Goal: Task Accomplishment & Management: Complete application form

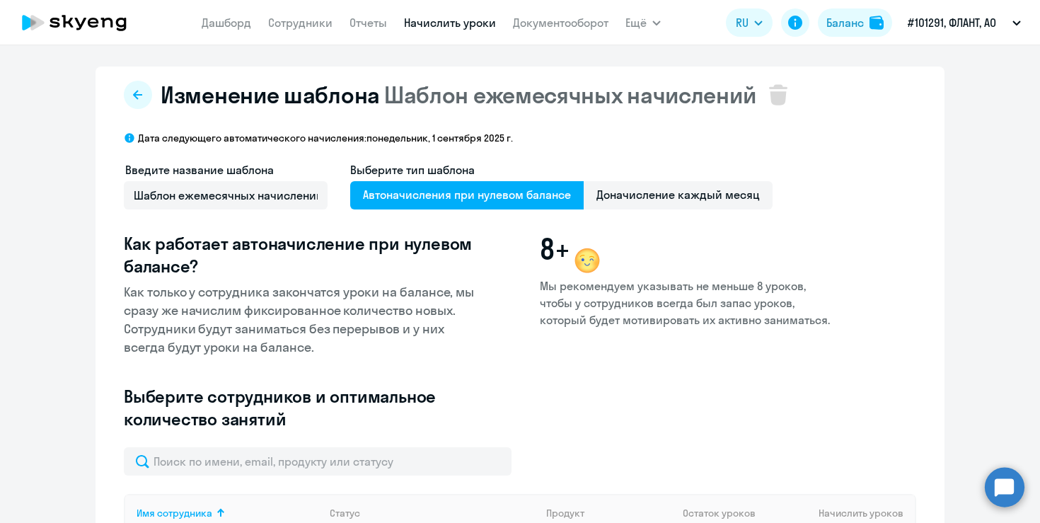
select select "10"
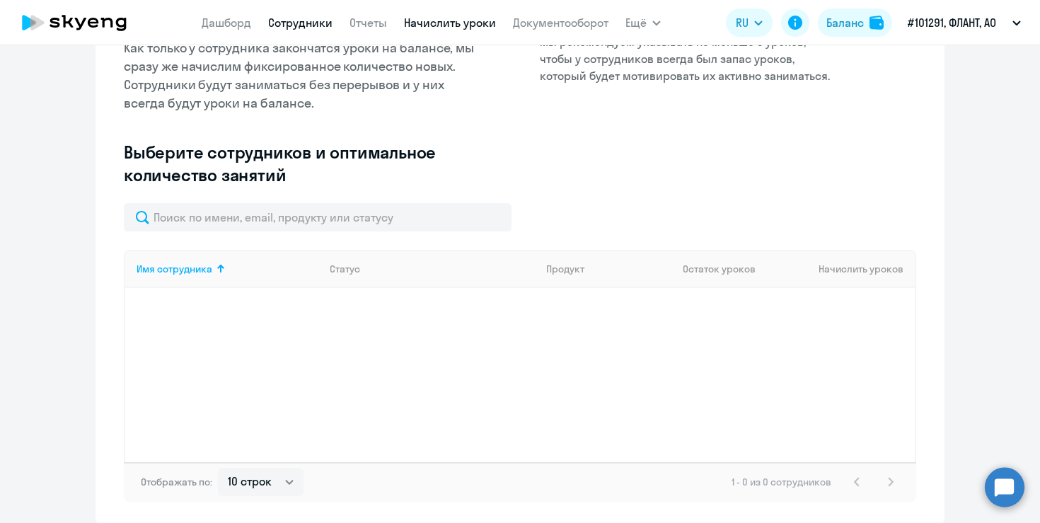
click at [287, 22] on link "Сотрудники" at bounding box center [300, 23] width 64 height 14
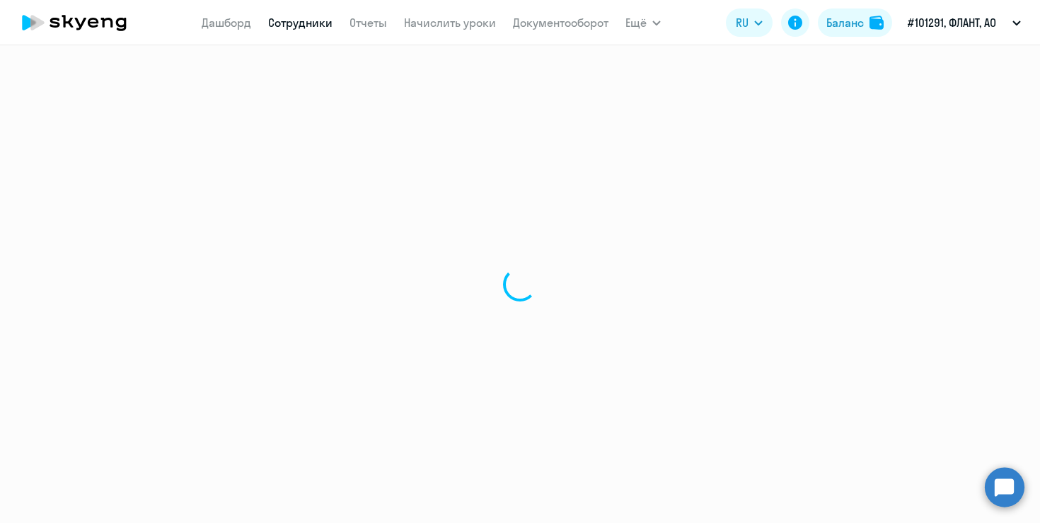
select select "30"
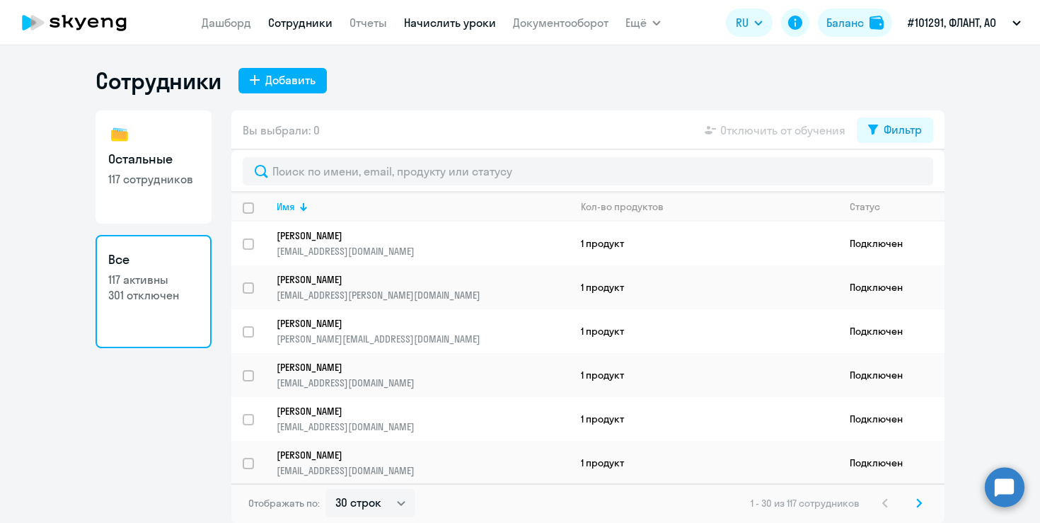
click at [481, 28] on link "Начислить уроки" at bounding box center [450, 23] width 92 height 14
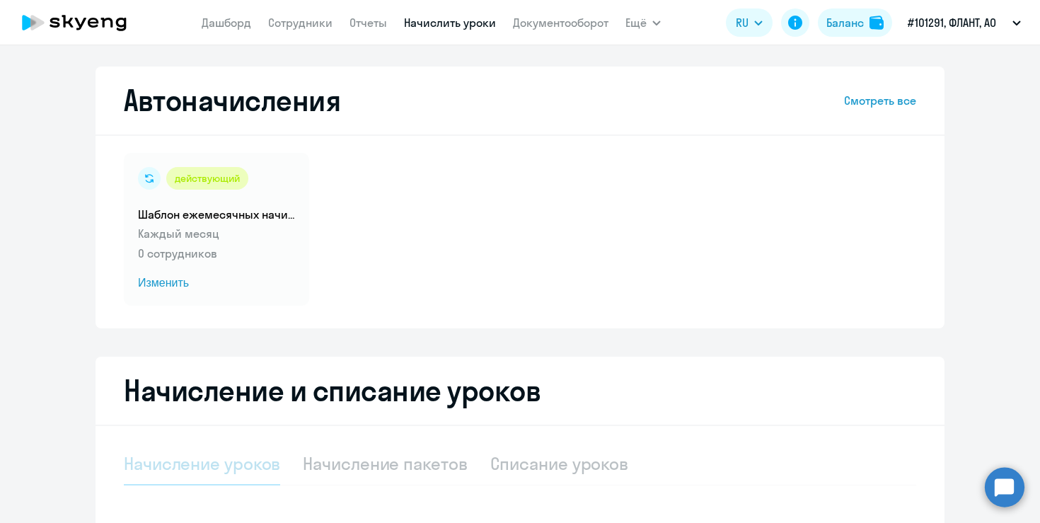
select select "10"
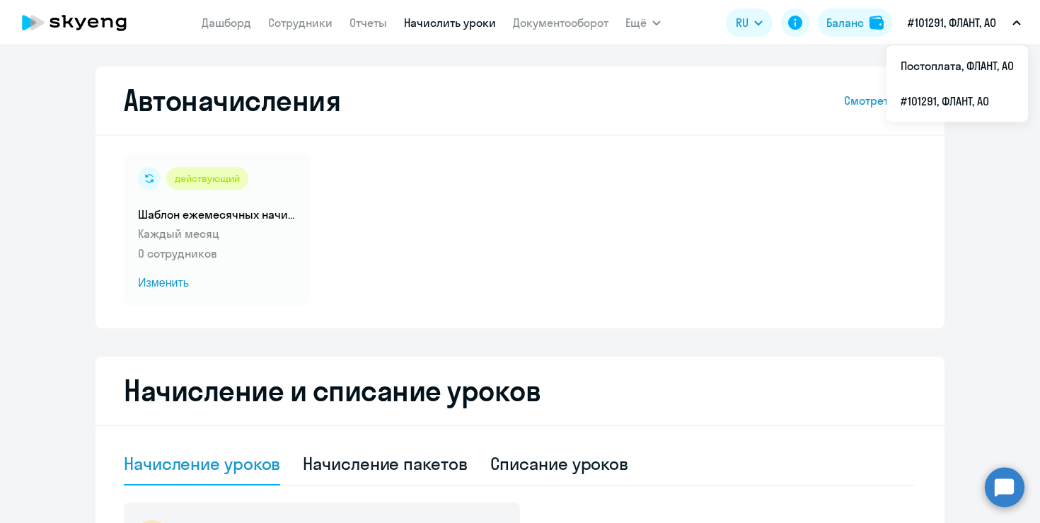
click at [919, 23] on p "#101291, ФЛАНТ, АО" at bounding box center [952, 22] width 88 height 17
click at [926, 69] on li "Постоплата, ФЛАНТ, АО" at bounding box center [958, 65] width 142 height 35
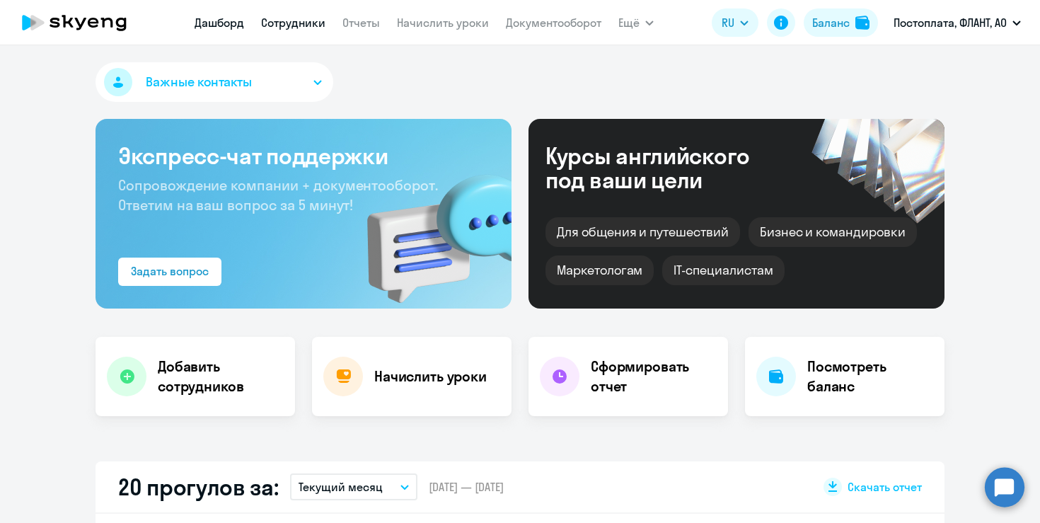
click at [306, 26] on link "Сотрудники" at bounding box center [293, 23] width 64 height 14
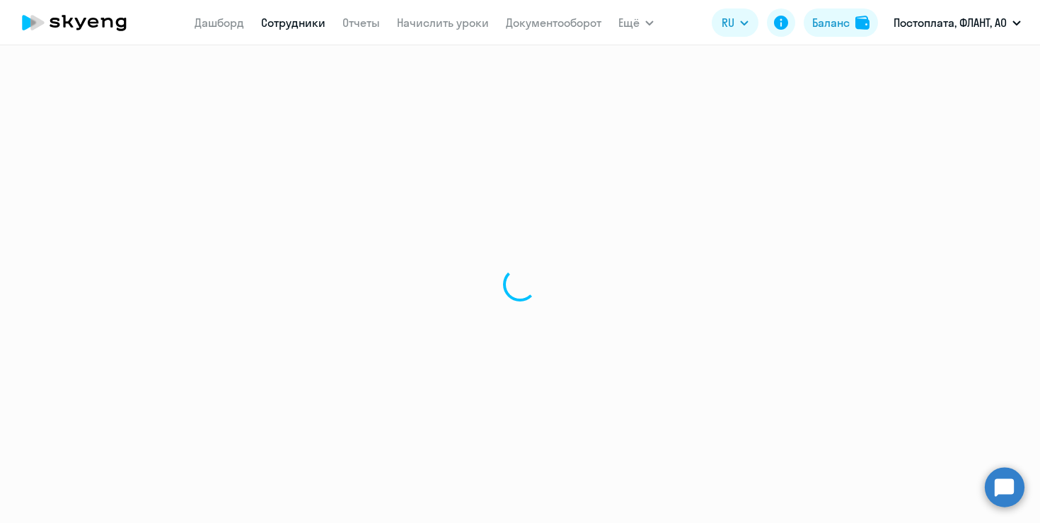
select select "30"
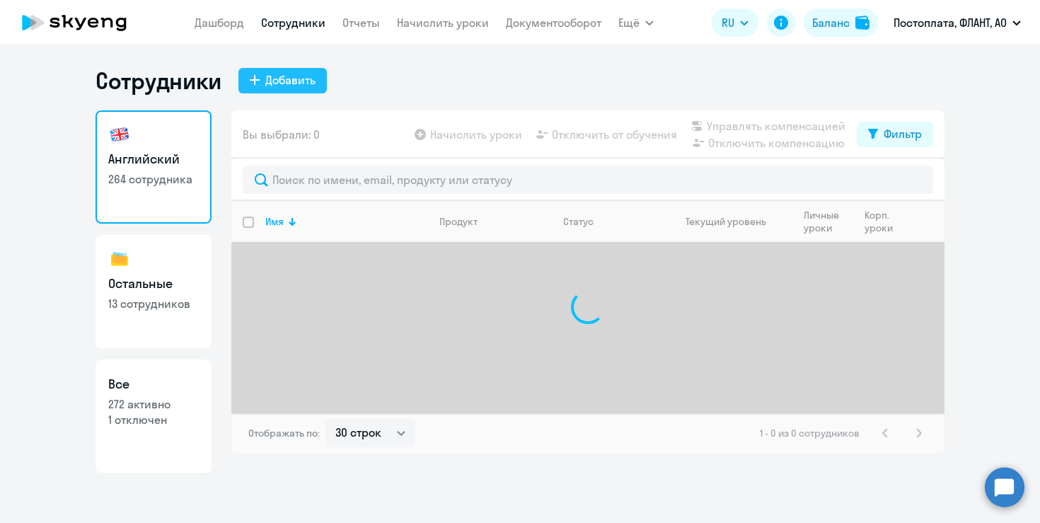
click at [287, 76] on div "Добавить" at bounding box center [290, 79] width 50 height 17
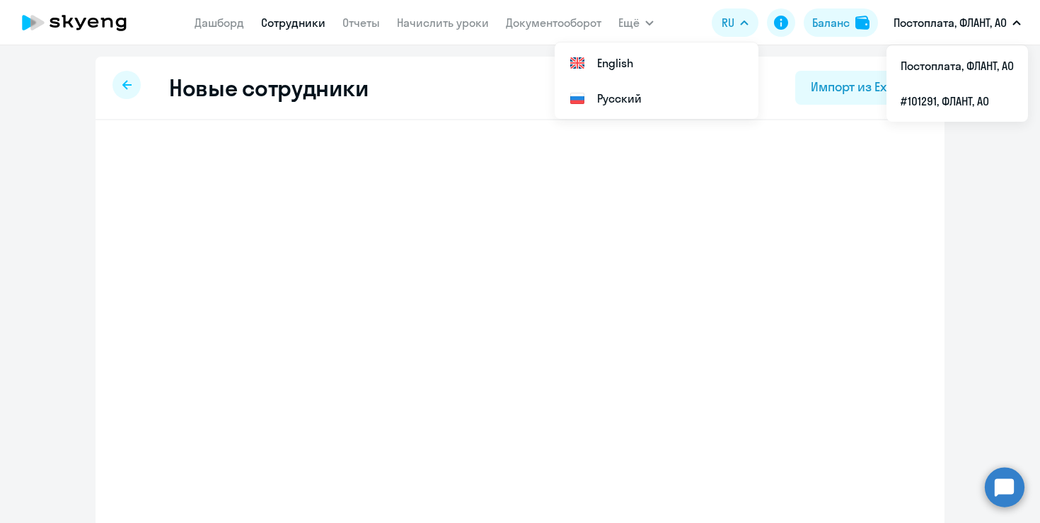
select select "english_adult_not_native_speaker"
select select "5"
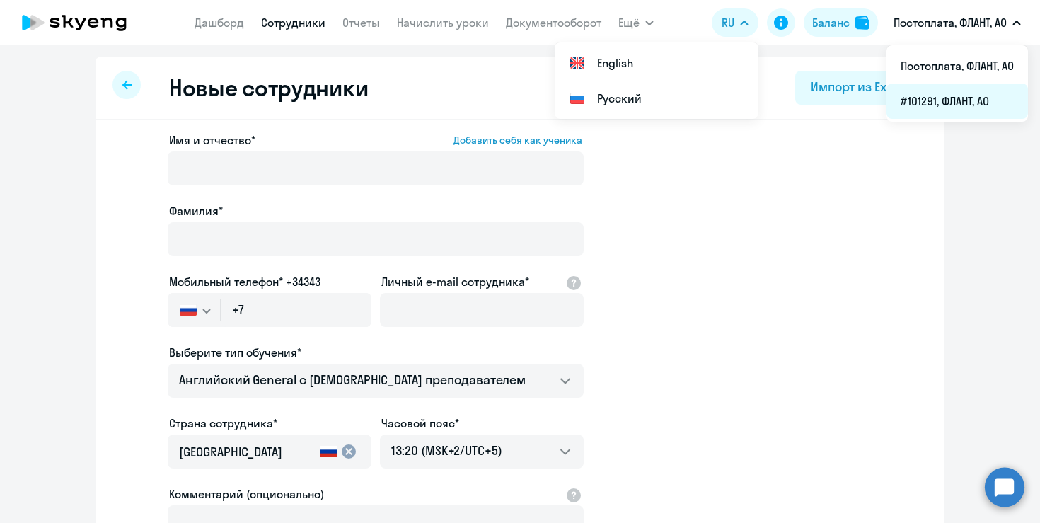
click at [953, 95] on li "#101291, ФЛАНТ, АО" at bounding box center [958, 101] width 142 height 35
